Goal: Transaction & Acquisition: Purchase product/service

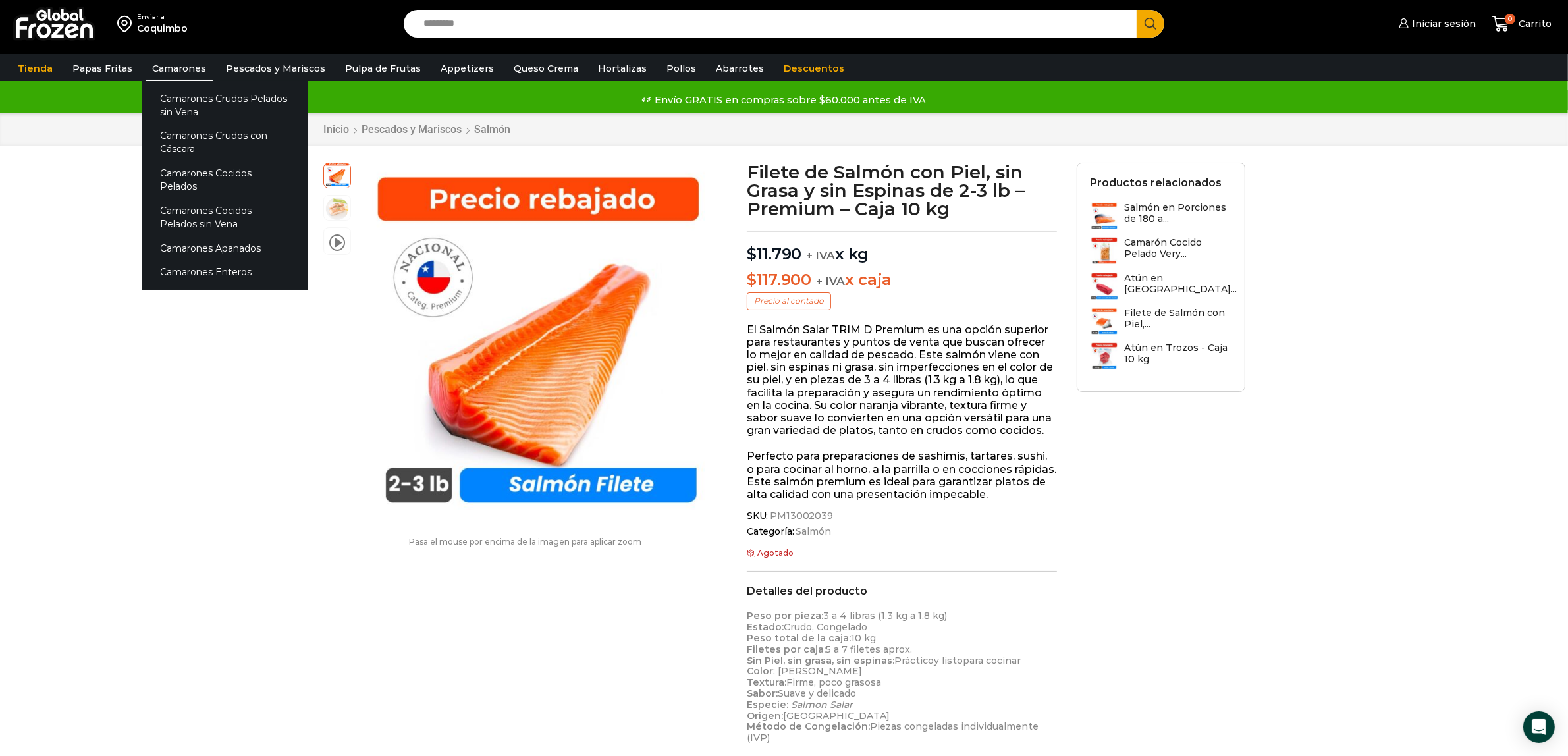
click at [188, 61] on link "Camarones" at bounding box center [179, 68] width 67 height 25
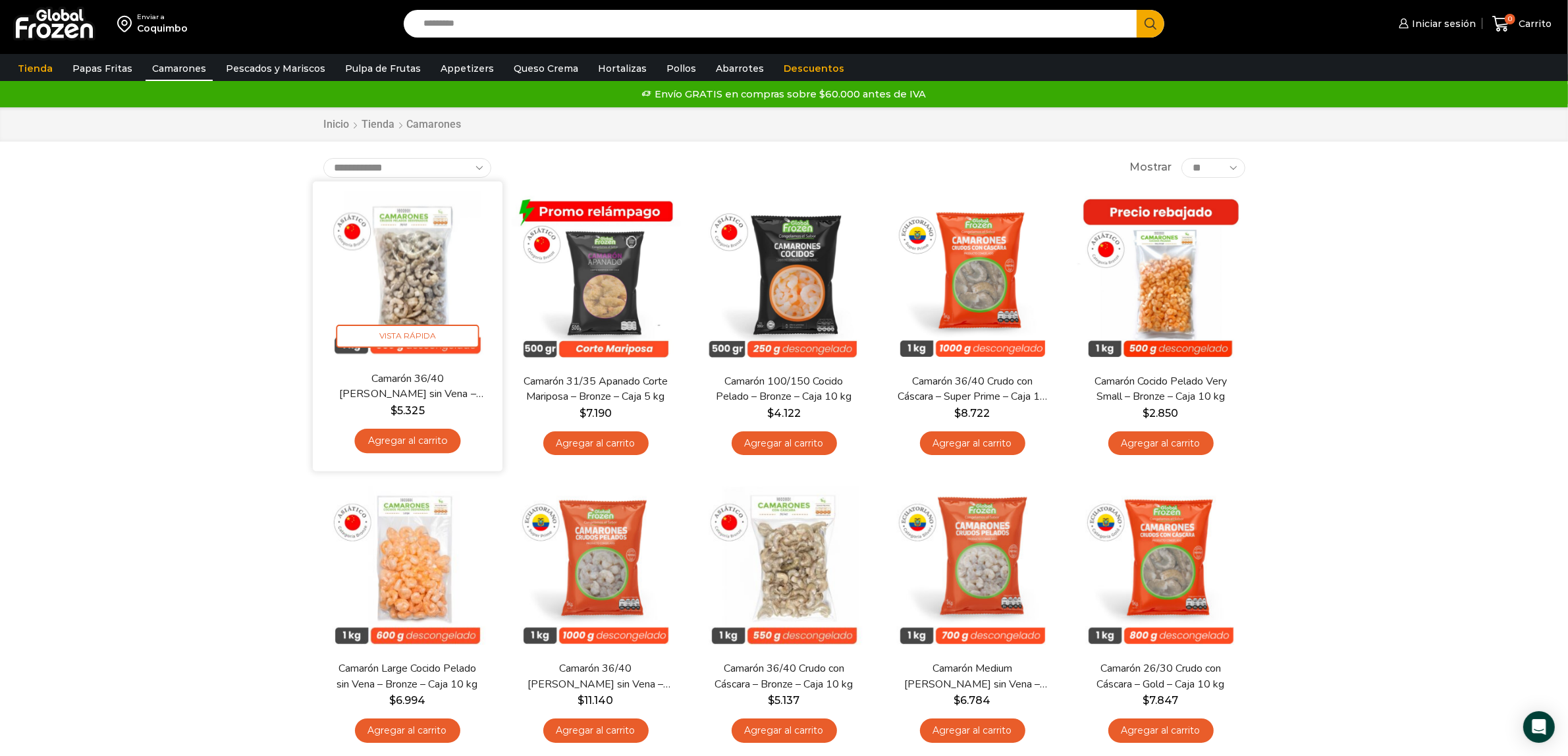
click at [405, 318] on img at bounding box center [407, 276] width 170 height 170
click at [391, 268] on img at bounding box center [407, 276] width 170 height 170
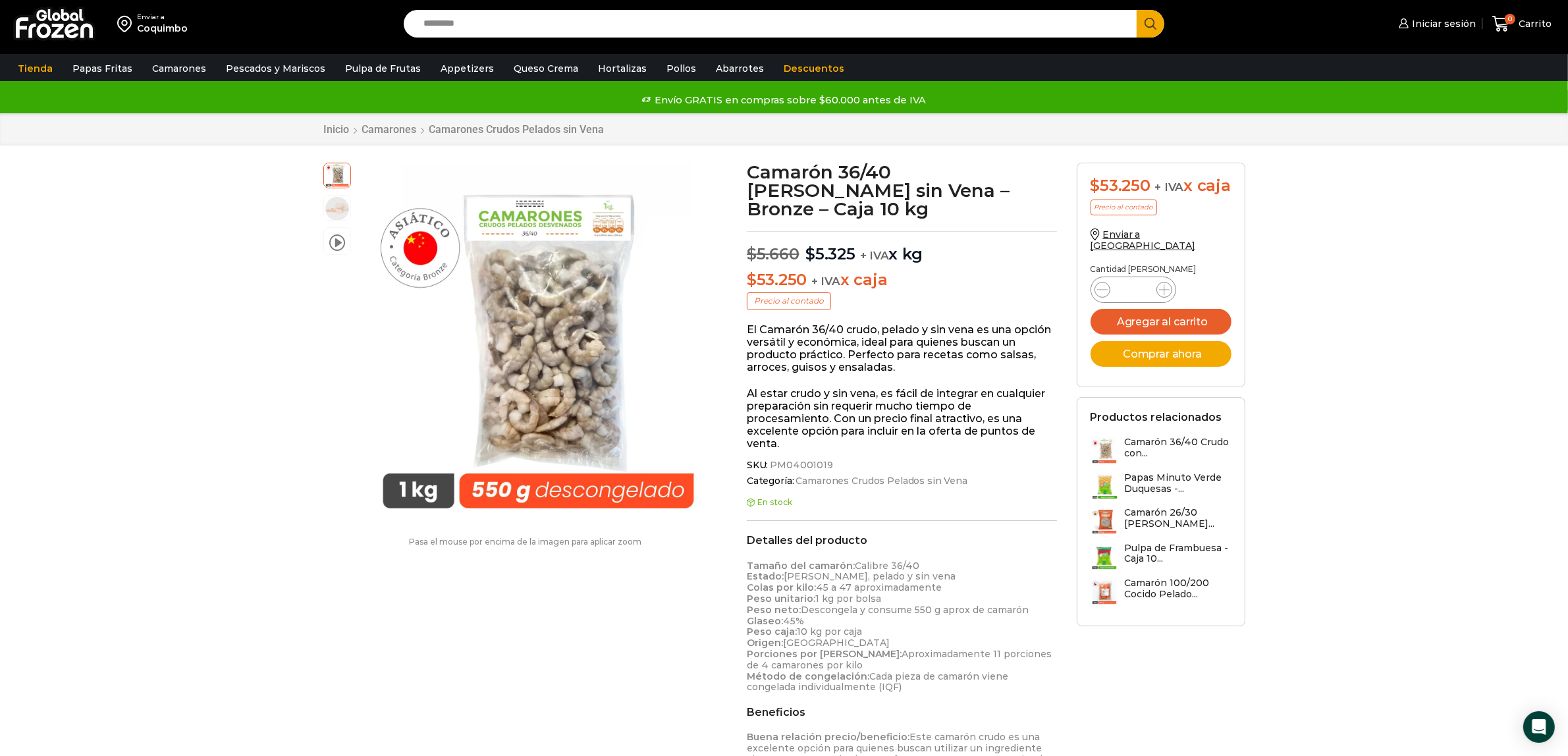
click at [422, 288] on img "1 / 3" at bounding box center [539, 344] width 362 height 362
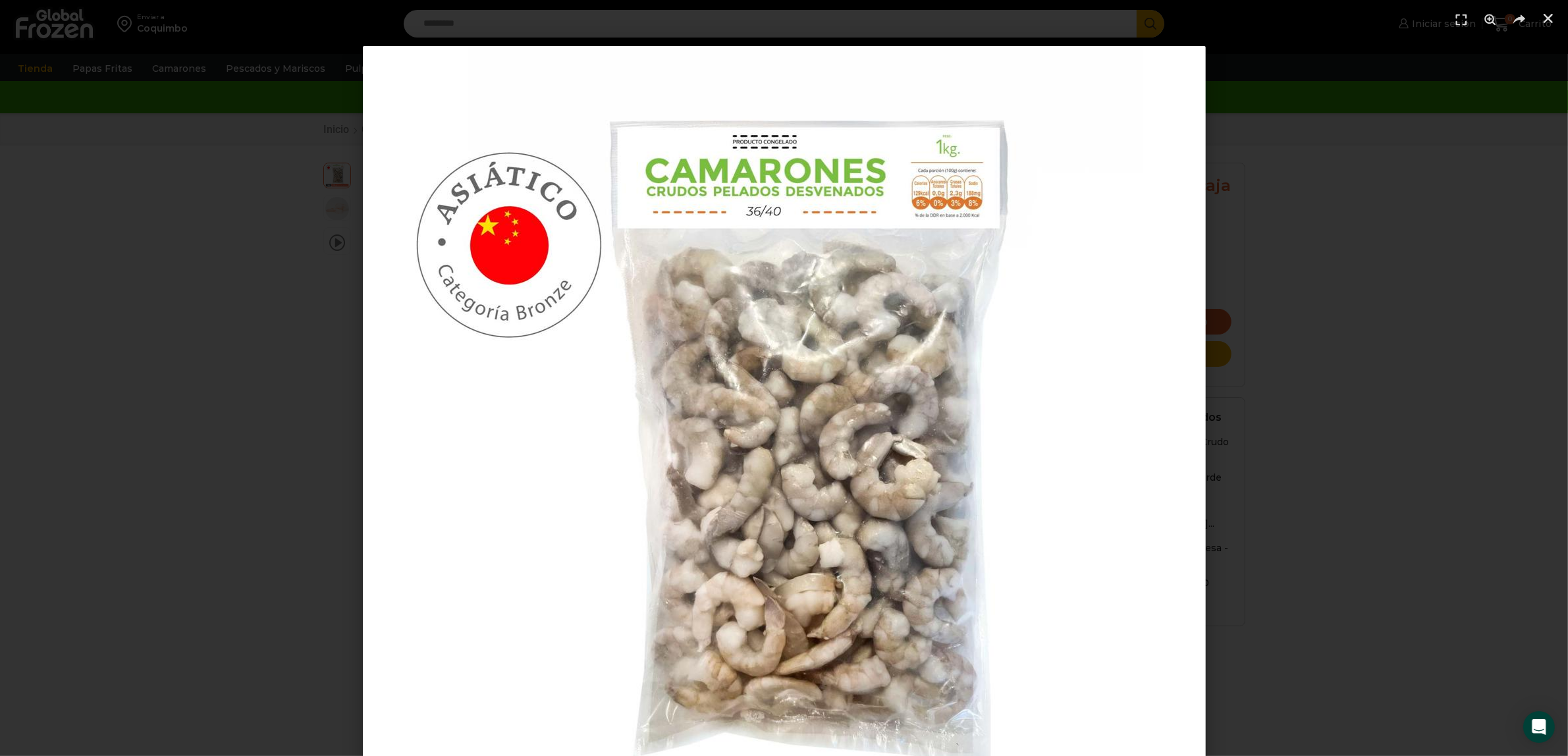
click at [278, 344] on div "1 / 1" at bounding box center [784, 468] width 1476 height 843
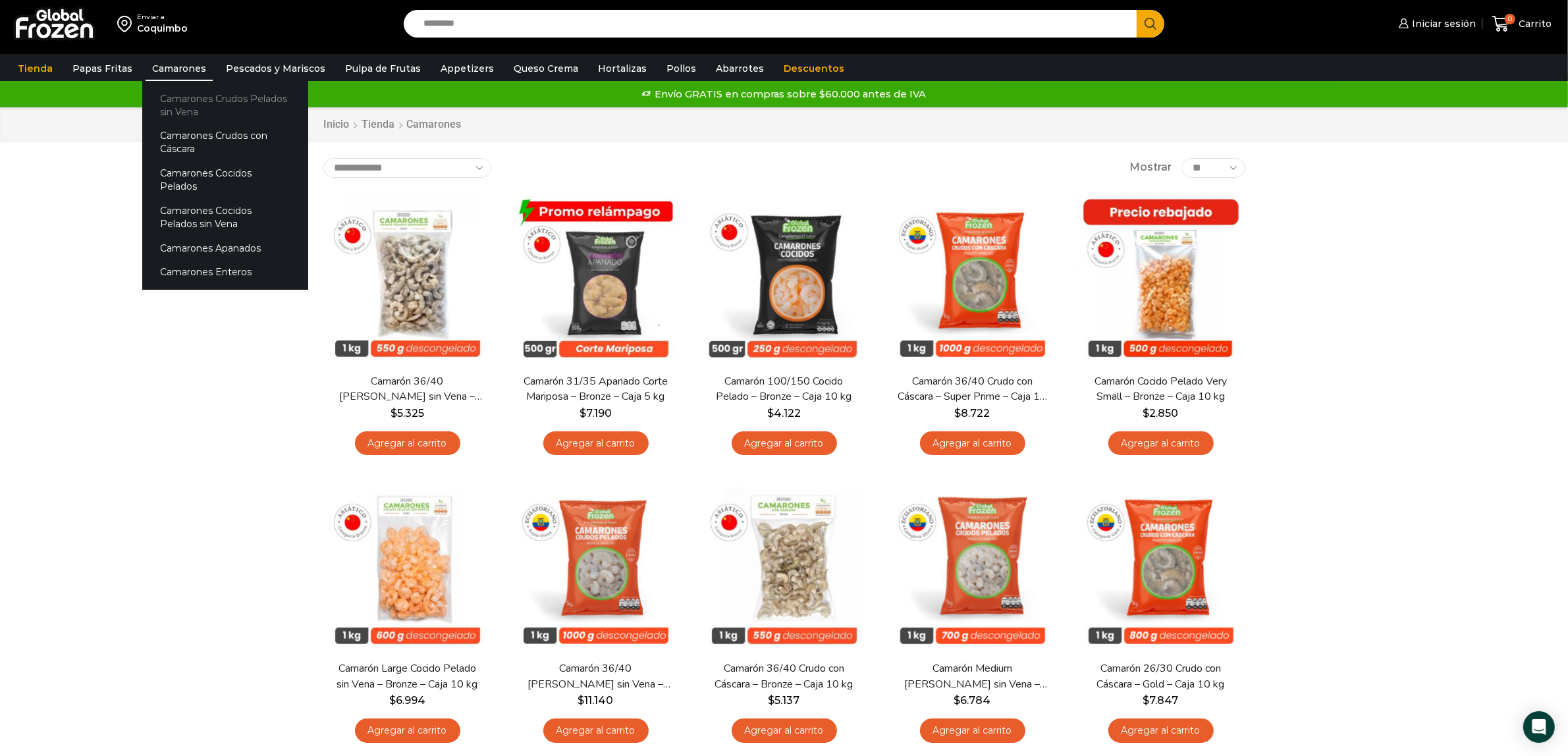
click at [196, 100] on link "Camarones Crudos Pelados sin Vena" at bounding box center [225, 105] width 166 height 38
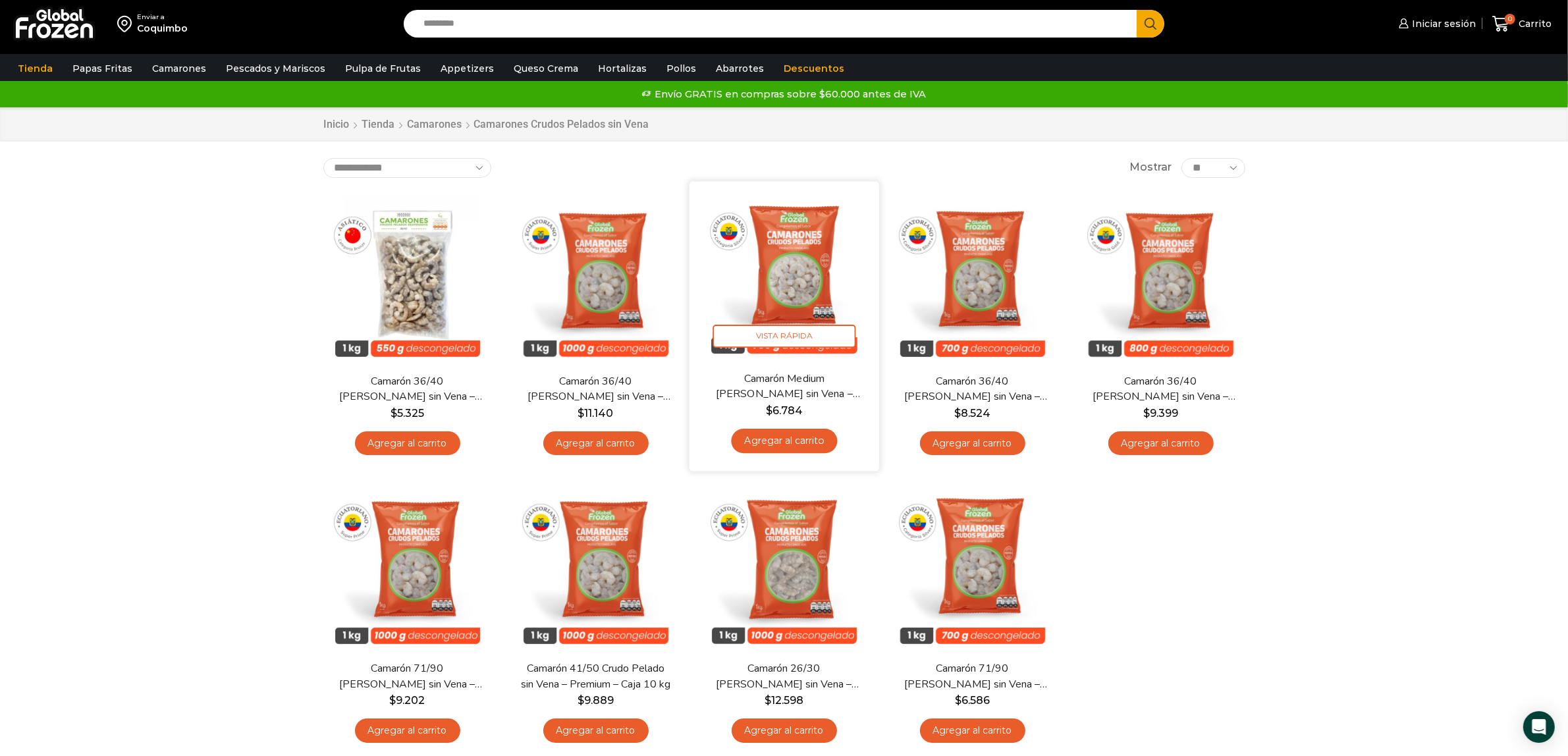
click at [808, 274] on img at bounding box center [784, 276] width 170 height 170
